Goal: Task Accomplishment & Management: Manage account settings

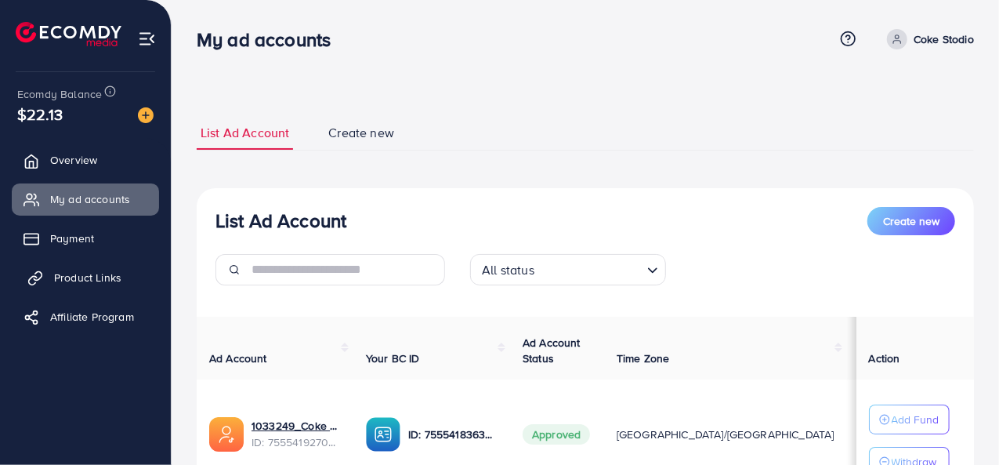
click at [111, 269] on link "Product Links" at bounding box center [85, 277] width 147 height 31
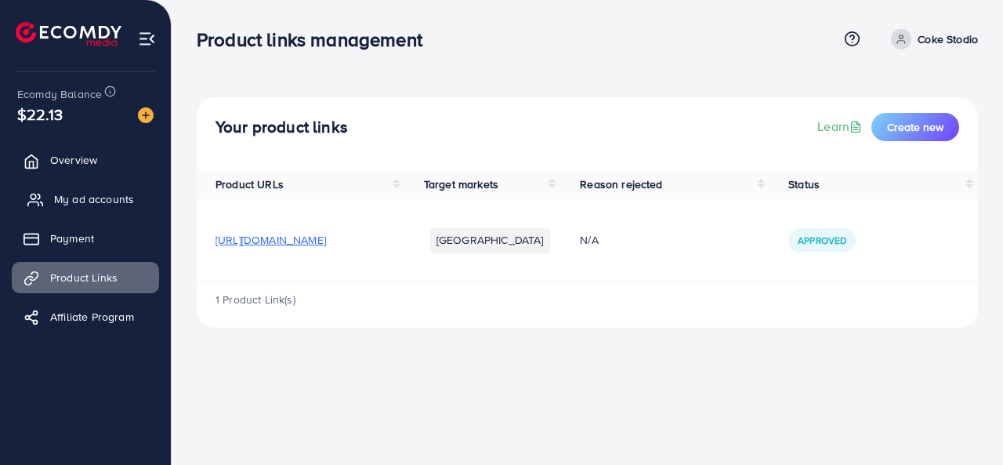
click at [72, 201] on span "My ad accounts" at bounding box center [94, 199] width 80 height 16
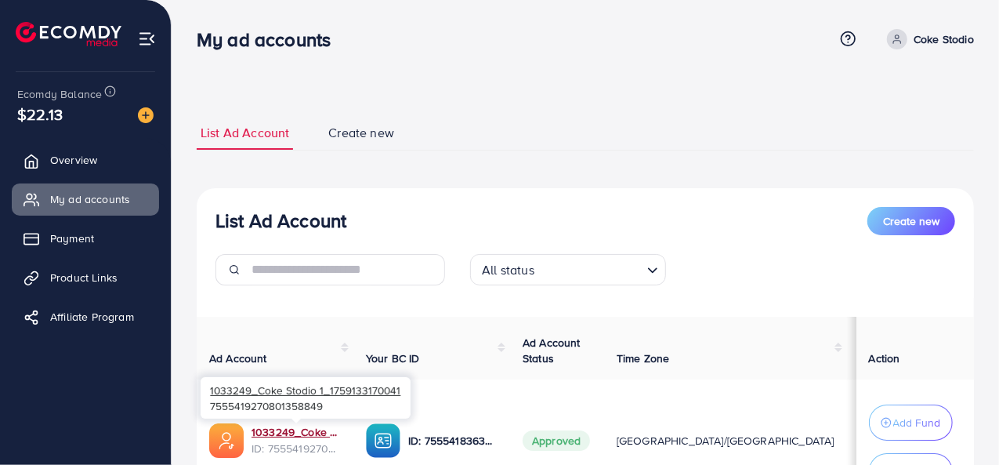
click at [292, 431] on link "1033249_Coke Stodio 1_1759133170041" at bounding box center [296, 432] width 89 height 16
